Goal: Complete application form

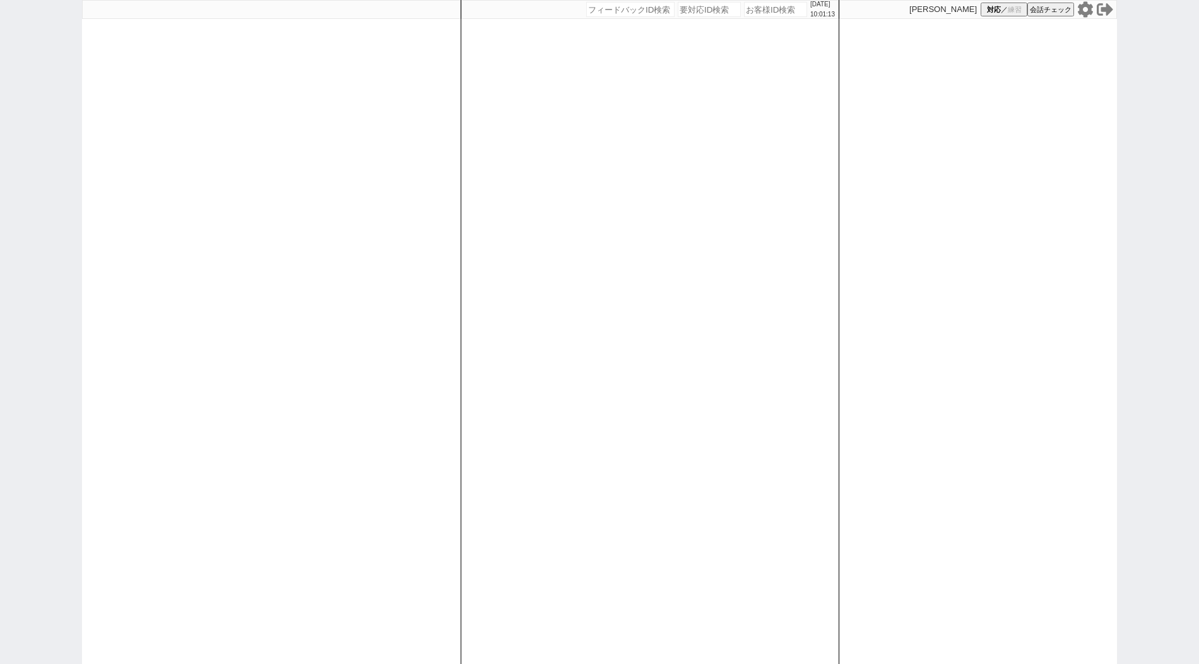
click at [559, 377] on div "[DATE] 10:01:13 候補物件を追加してしてください 紹介した物件一覧 他社物件を追加する 空室確認ページに追加・削除 紹介した物件一覧 他社物件を…" at bounding box center [650, 332] width 378 height 664
paste input "615331"
type input "615331"
select select "400"
select select
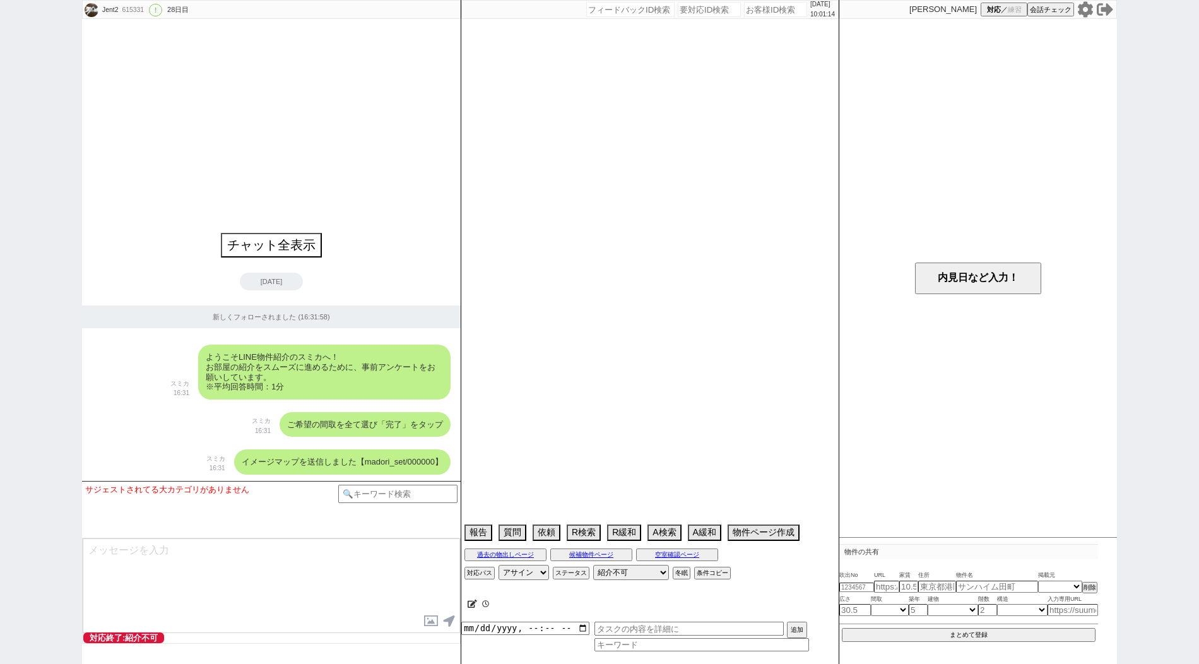
select select "12"
select select "814"
select select "29"
select select "888"
select select "63"
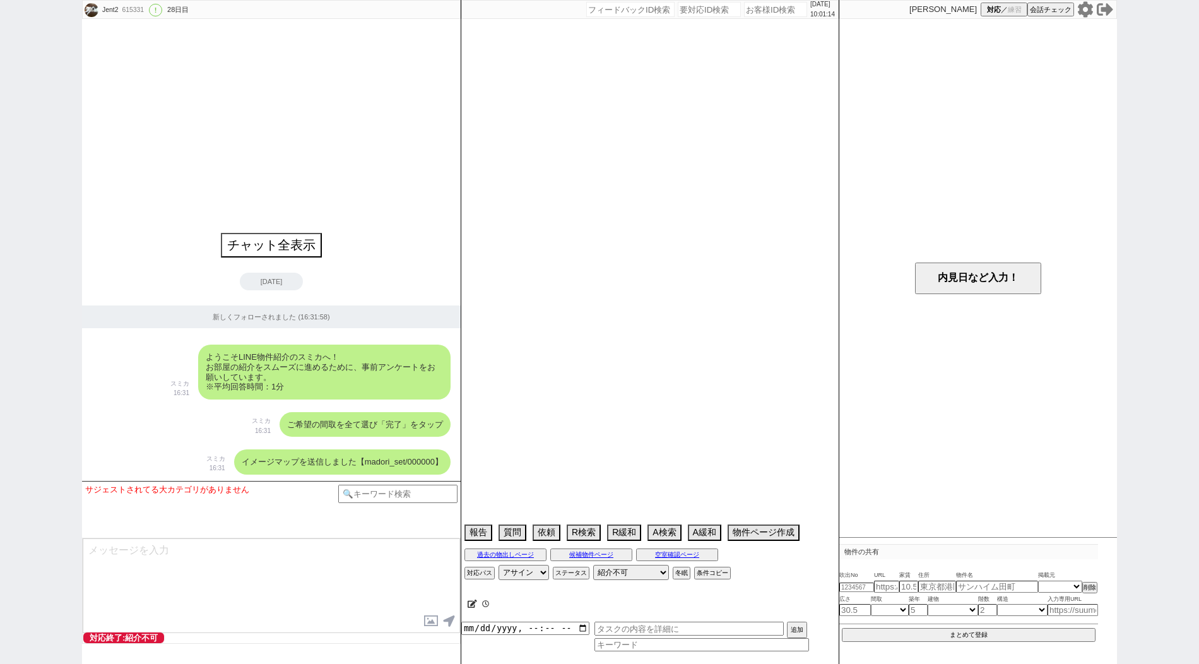
select select "[DATE]"
select select "32"
select select "935"
select select "16"
select select "552"
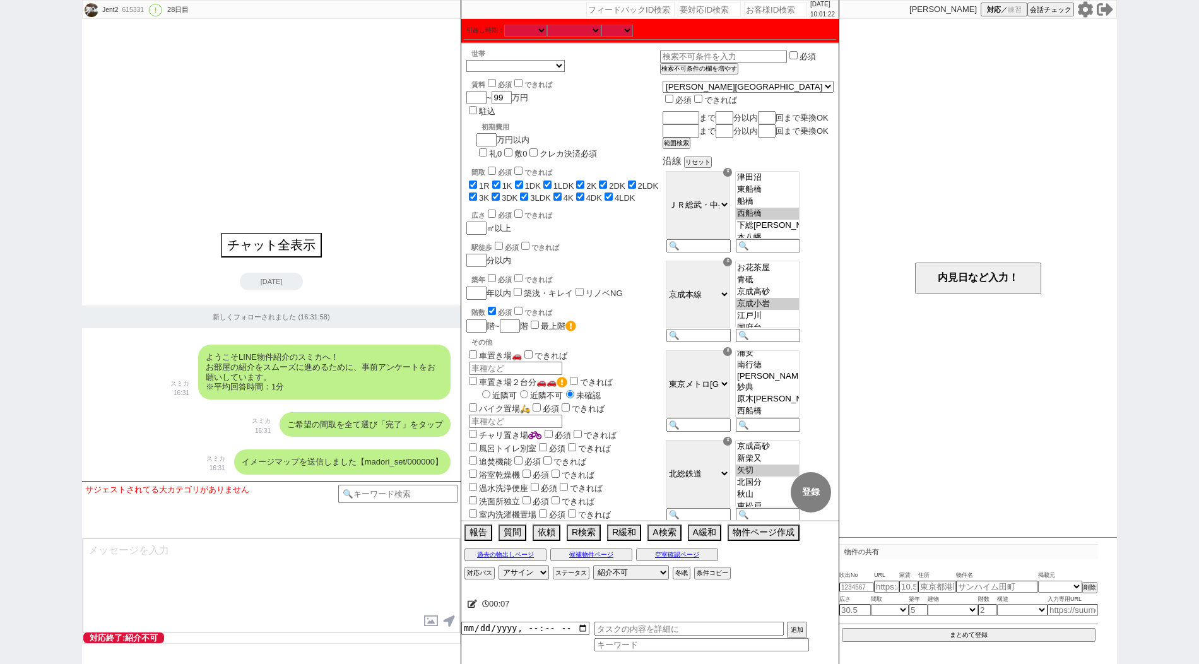
click at [401, 315] on div "新しくフォローされました (16:31:58)" at bounding box center [271, 316] width 378 height 23
